Goal: Information Seeking & Learning: Check status

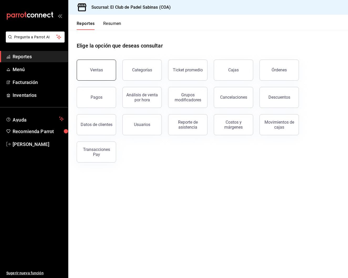
click at [102, 61] on button "Ventas" at bounding box center [96, 70] width 39 height 21
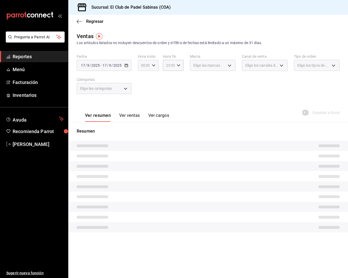
click at [154, 65] on icon "button" at bounding box center [154, 66] width 4 height 4
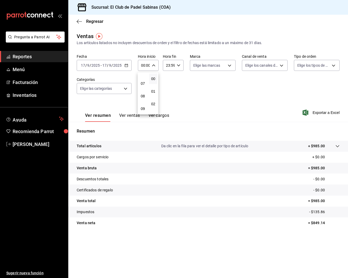
scroll to position [83, 0]
click at [142, 86] on span "07" at bounding box center [143, 84] width 2 height 4
type input "07:00"
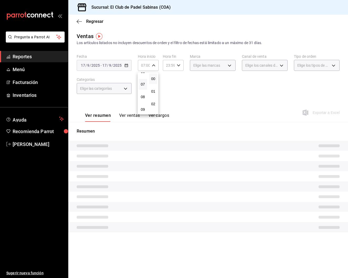
click at [130, 117] on div at bounding box center [174, 139] width 348 height 278
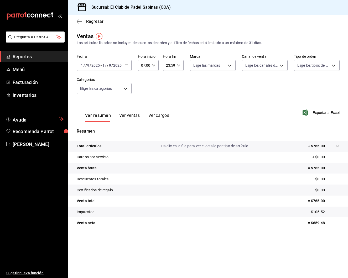
click at [130, 116] on button "Ver ventas" at bounding box center [129, 117] width 21 height 9
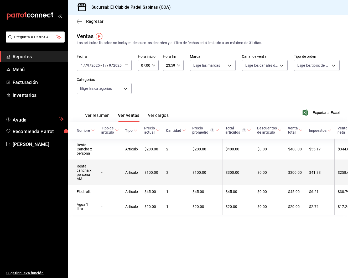
click at [195, 177] on td "$100.00" at bounding box center [205, 172] width 33 height 25
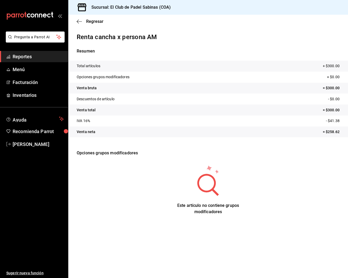
click at [34, 56] on span "Reportes" at bounding box center [38, 56] width 51 height 7
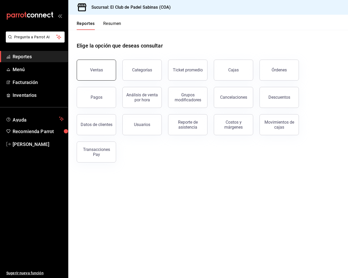
click at [100, 74] on button "Ventas" at bounding box center [96, 70] width 39 height 21
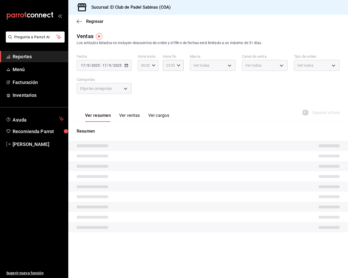
type input "07:00"
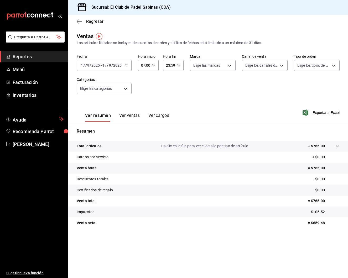
click at [145, 66] on input "07:00" at bounding box center [144, 65] width 12 height 11
click at [200, 88] on div at bounding box center [174, 139] width 348 height 278
click at [133, 119] on button "Ver ventas" at bounding box center [129, 117] width 21 height 9
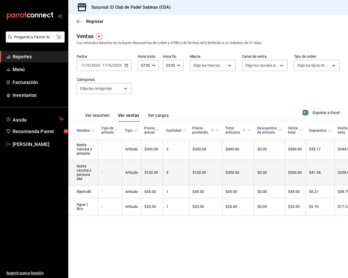
click at [204, 170] on td "$100.00" at bounding box center [205, 172] width 33 height 25
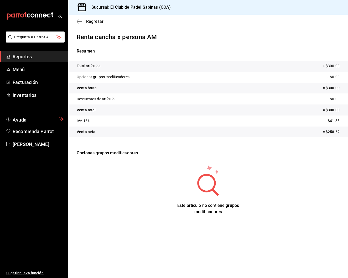
click at [52, 56] on span "Reportes" at bounding box center [38, 56] width 51 height 7
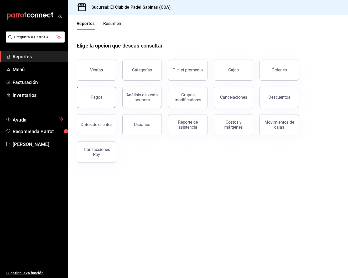
click at [95, 96] on div "Pagos" at bounding box center [97, 97] width 12 height 5
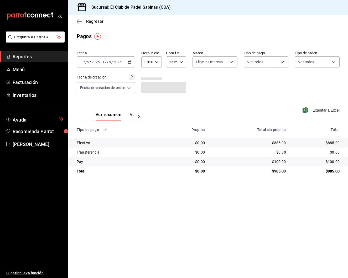
click at [37, 60] on span "Reportes" at bounding box center [38, 56] width 51 height 7
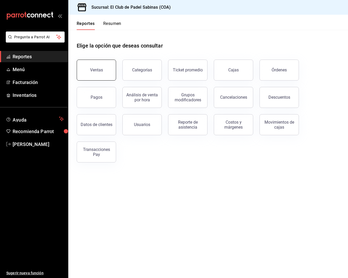
click at [94, 71] on div "Ventas" at bounding box center [96, 70] width 13 height 5
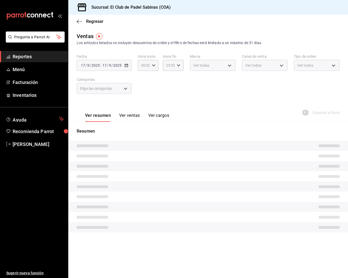
type input "07:00"
click at [149, 66] on input "07:00" at bounding box center [144, 65] width 12 height 11
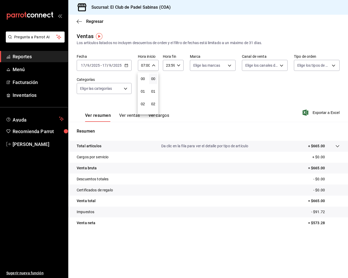
scroll to position [90, 0]
click at [182, 87] on div at bounding box center [174, 139] width 348 height 278
click at [132, 116] on button "Ver ventas" at bounding box center [129, 117] width 21 height 9
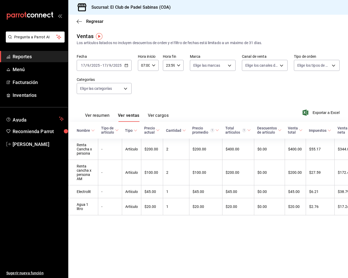
click at [223, 117] on div "Ver resumen Ver ventas Ver cargos Exportar a Excel" at bounding box center [208, 111] width 280 height 22
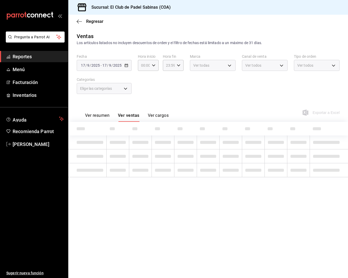
type input "07:00"
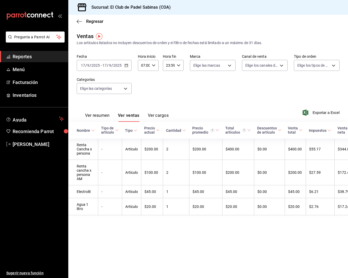
click at [280, 34] on div "Ventas Los artículos listados no incluyen descuentos de orden y el filtro de fe…" at bounding box center [208, 38] width 263 height 13
click at [34, 58] on span "Reportes" at bounding box center [38, 56] width 51 height 7
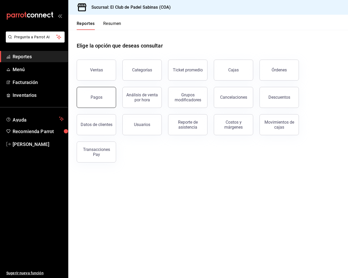
click at [90, 99] on button "Pagos" at bounding box center [96, 97] width 39 height 21
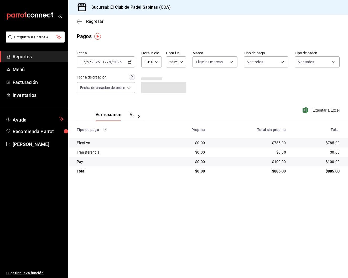
click at [158, 62] on \(Stroke\) "button" at bounding box center [156, 62] width 3 height 2
click at [148, 85] on span "06" at bounding box center [147, 85] width 2 height 4
type input "06:00"
click at [272, 94] on div at bounding box center [174, 139] width 348 height 278
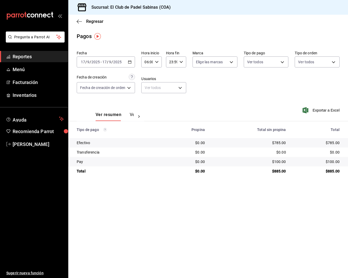
click at [252, 103] on div "Ver resumen Ver pagos Exportar a Excel" at bounding box center [208, 114] width 280 height 28
click at [244, 1] on div "Sucursal: El Club de Padel Sabinas (COA)" at bounding box center [208, 7] width 280 height 15
